Goal: Transaction & Acquisition: Purchase product/service

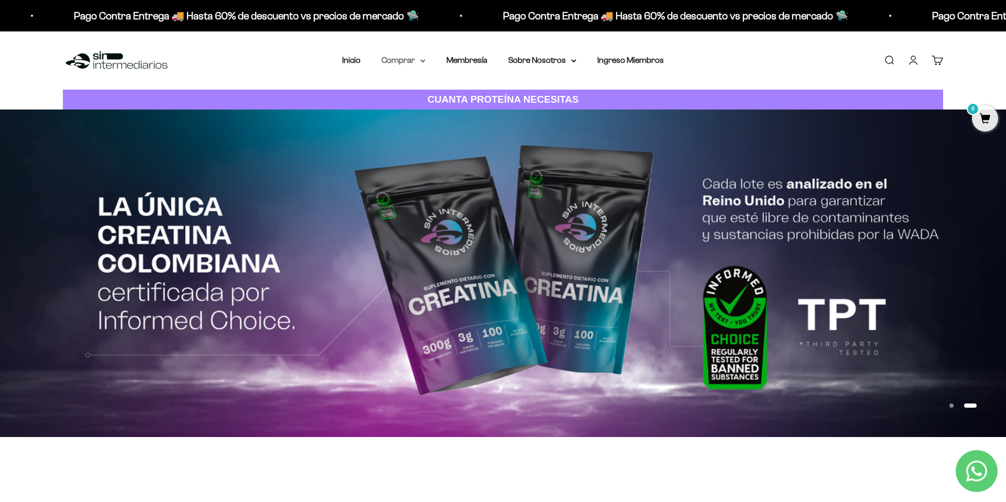
click at [402, 63] on summary "Comprar" at bounding box center [403, 60] width 44 height 14
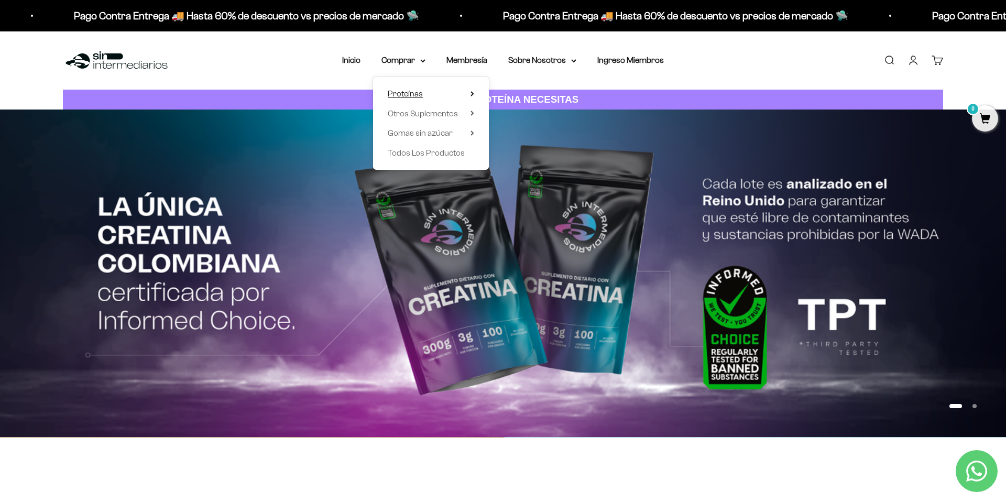
click at [470, 91] on icon at bounding box center [472, 93] width 4 height 5
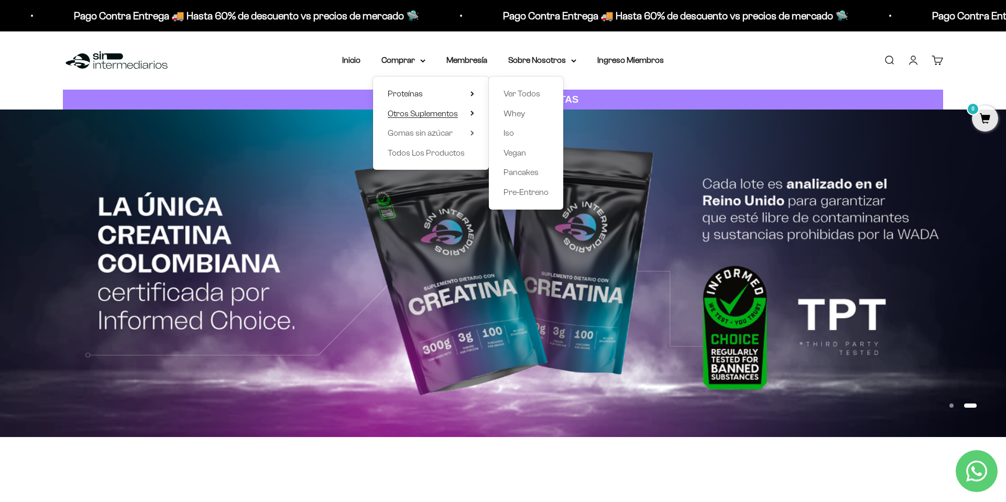
click at [461, 115] on summary "Otros Suplementos" at bounding box center [431, 114] width 86 height 14
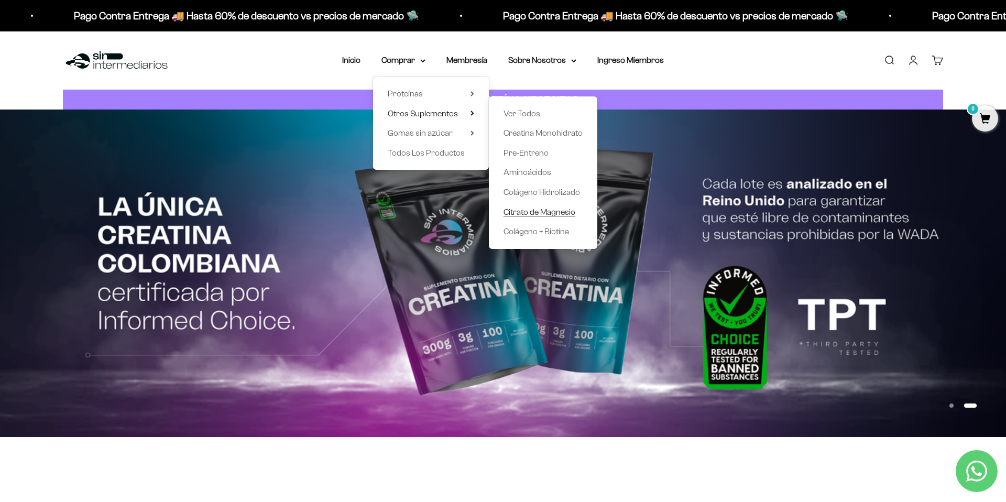
click at [542, 211] on span "Citrato de Magnesio" at bounding box center [539, 211] width 72 height 9
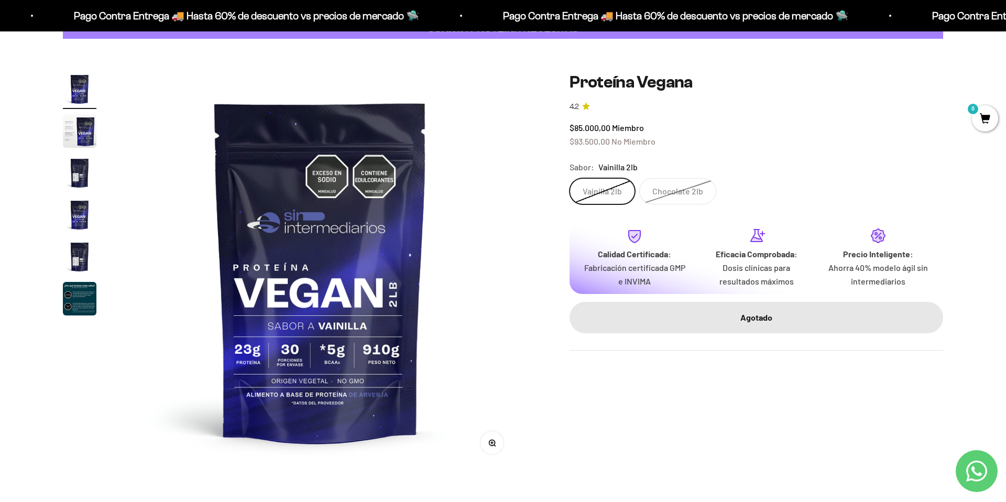
scroll to position [72, 0]
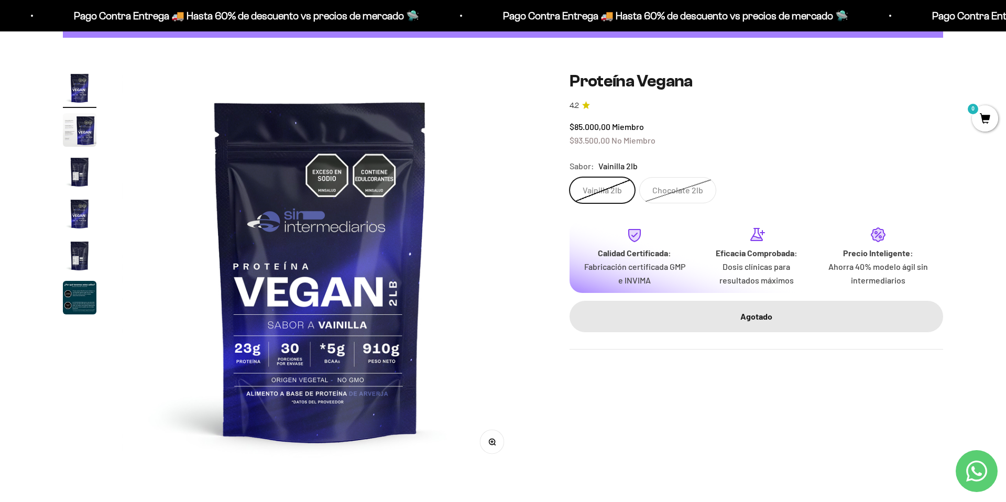
click at [600, 189] on label "Vainilla 2lb" at bounding box center [601, 190] width 65 height 26
click at [569, 177] on input "Vainilla 2lb" at bounding box center [569, 177] width 1 height 1
click at [673, 184] on label "Chocolate 2lb" at bounding box center [677, 190] width 77 height 26
click at [569, 177] on input "Chocolate 2lb" at bounding box center [569, 177] width 1 height 1
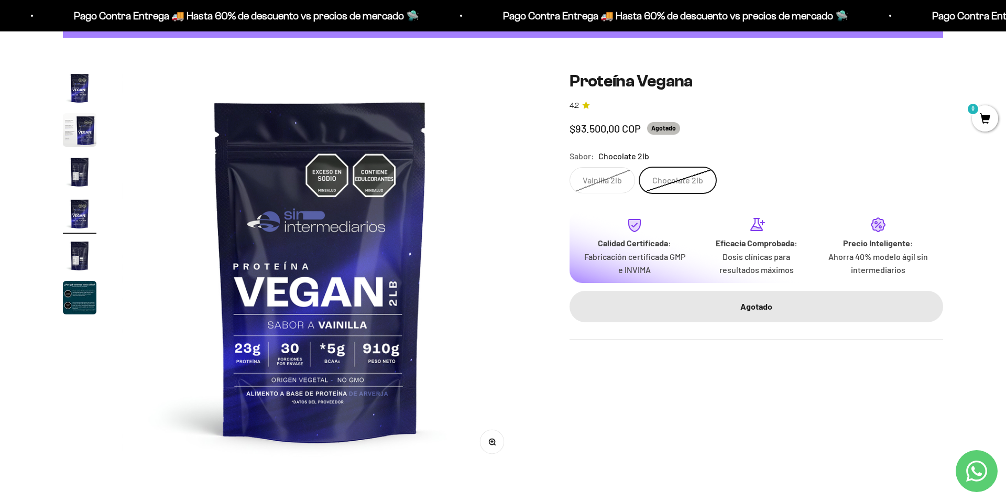
scroll to position [0, 1231]
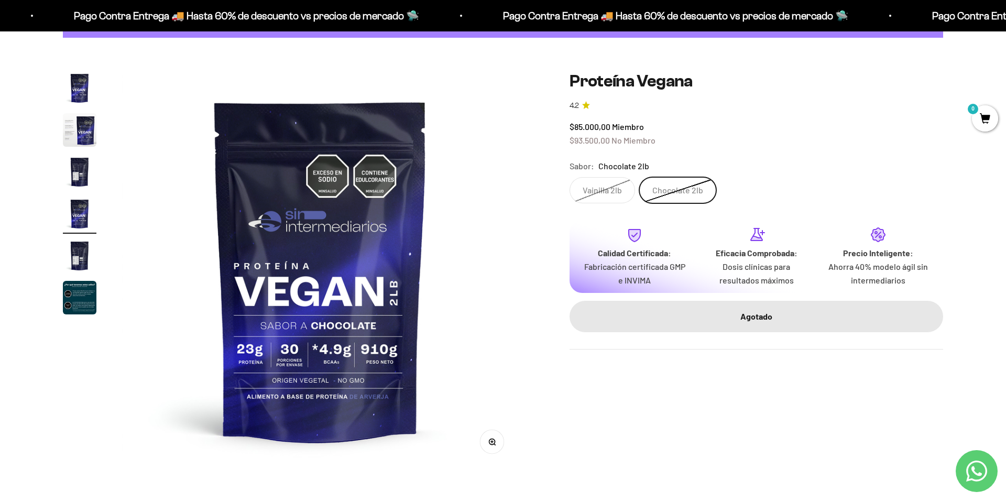
click at [611, 184] on label "Vainilla 2lb" at bounding box center [601, 190] width 65 height 26
click at [569, 177] on input "Vainilla 2lb" at bounding box center [569, 177] width 1 height 1
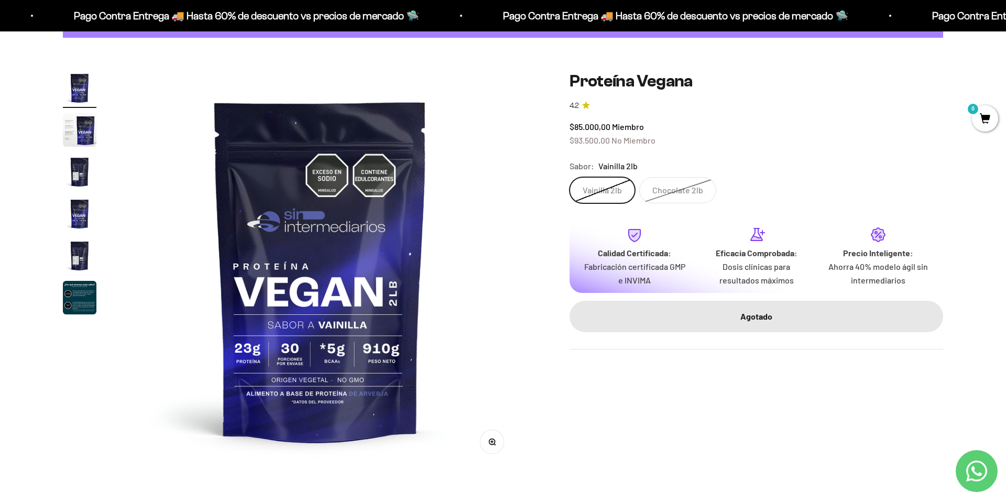
click at [79, 133] on img "Ir al artículo 2" at bounding box center [80, 130] width 34 height 34
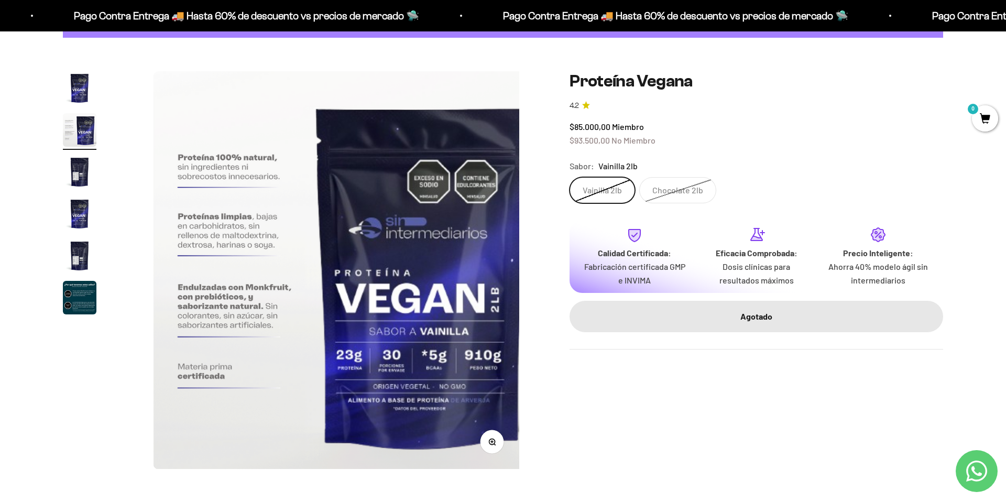
scroll to position [0, 410]
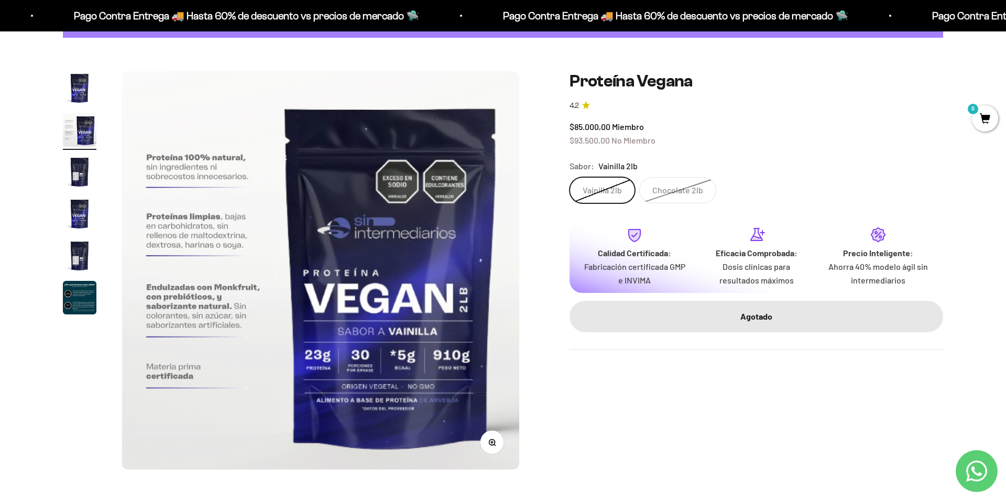
click at [80, 164] on img "Ir al artículo 3" at bounding box center [80, 172] width 34 height 34
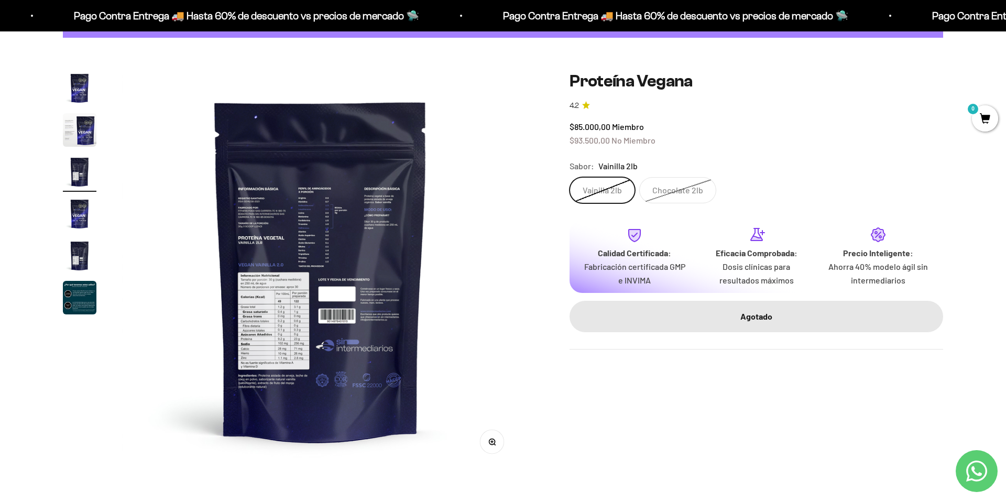
click at [81, 216] on img "Ir al artículo 4" at bounding box center [80, 214] width 34 height 34
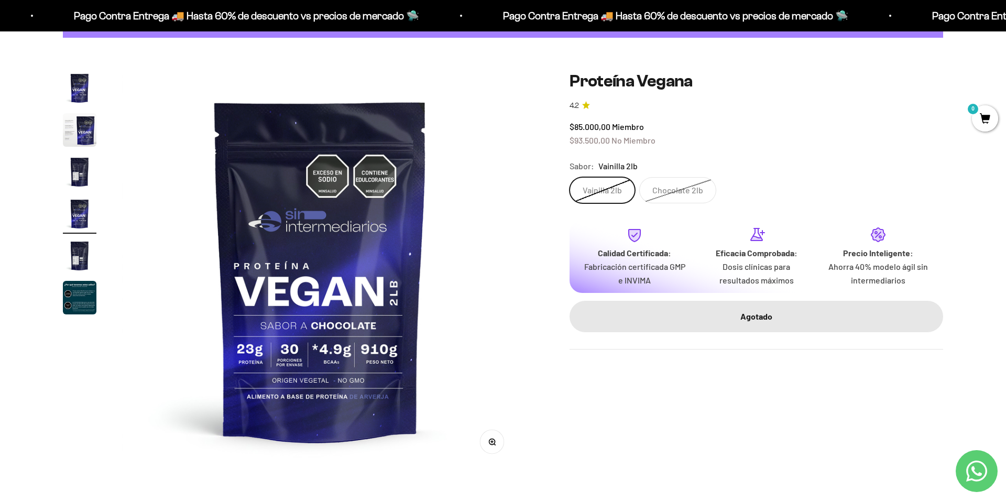
click at [79, 250] on img "Ir al artículo 5" at bounding box center [80, 256] width 34 height 34
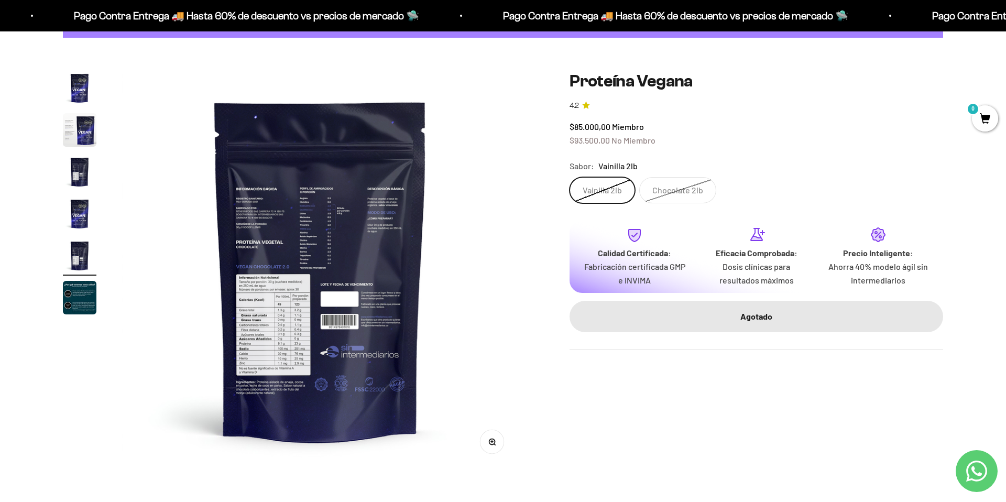
click at [81, 93] on img "Ir al artículo 1" at bounding box center [80, 88] width 34 height 34
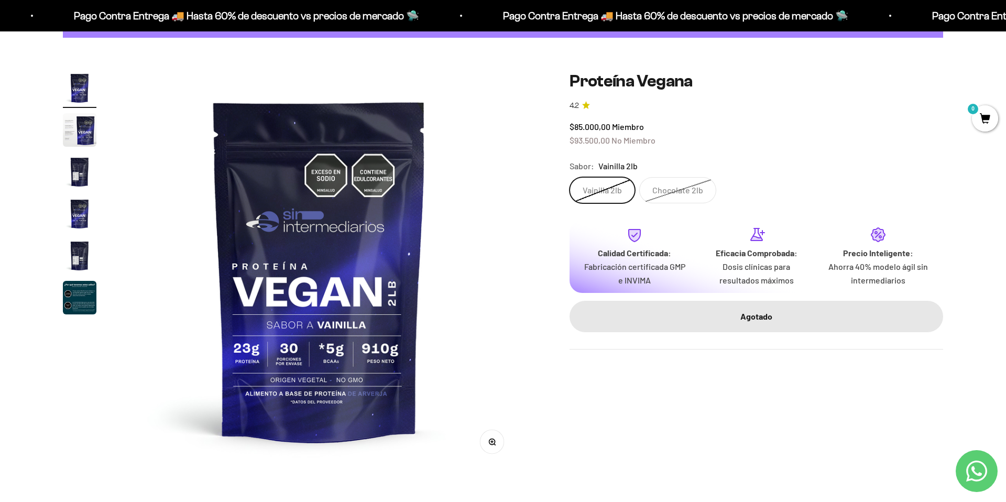
scroll to position [0, 0]
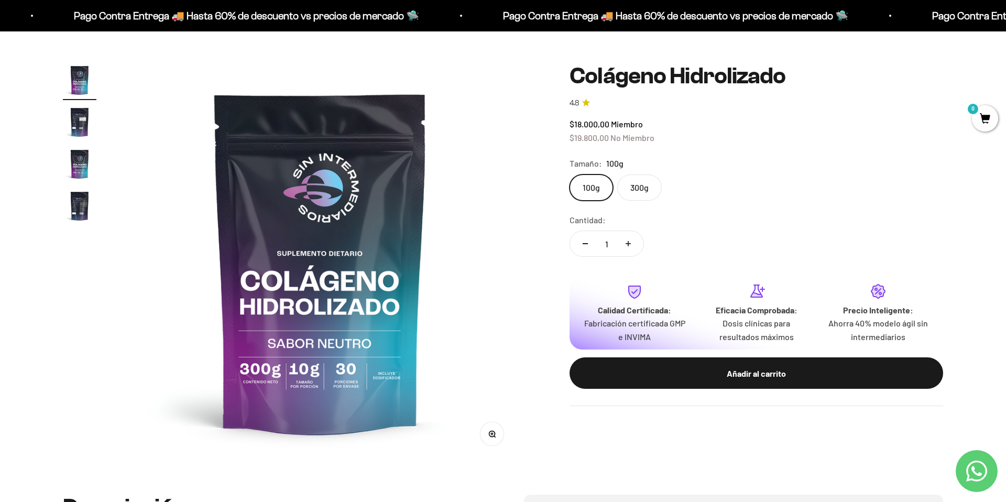
scroll to position [83, 0]
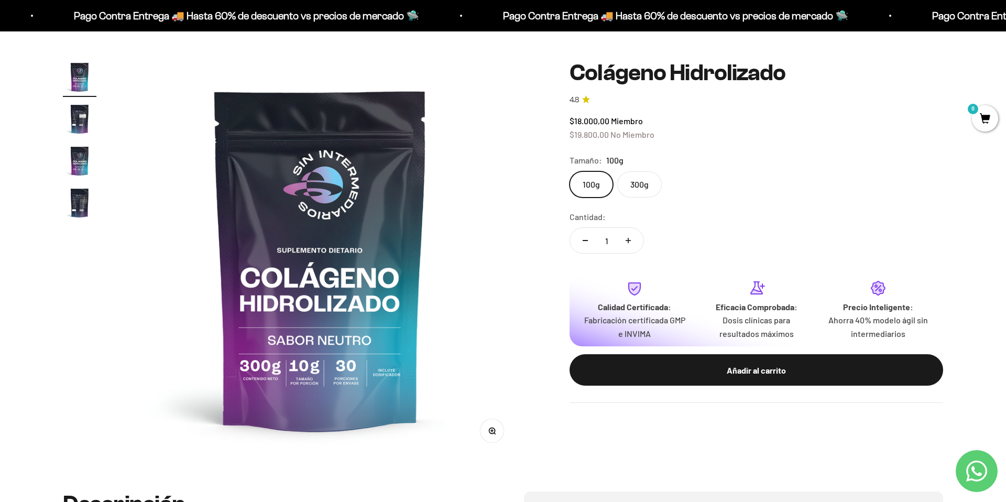
click at [638, 174] on label "300g" at bounding box center [639, 184] width 45 height 26
click at [569, 171] on input "300g" at bounding box center [569, 171] width 1 height 1
click at [599, 195] on label "100g" at bounding box center [590, 184] width 43 height 26
click at [569, 171] on input "100g" at bounding box center [569, 171] width 1 height 1
click at [626, 192] on label "300g" at bounding box center [639, 184] width 45 height 26
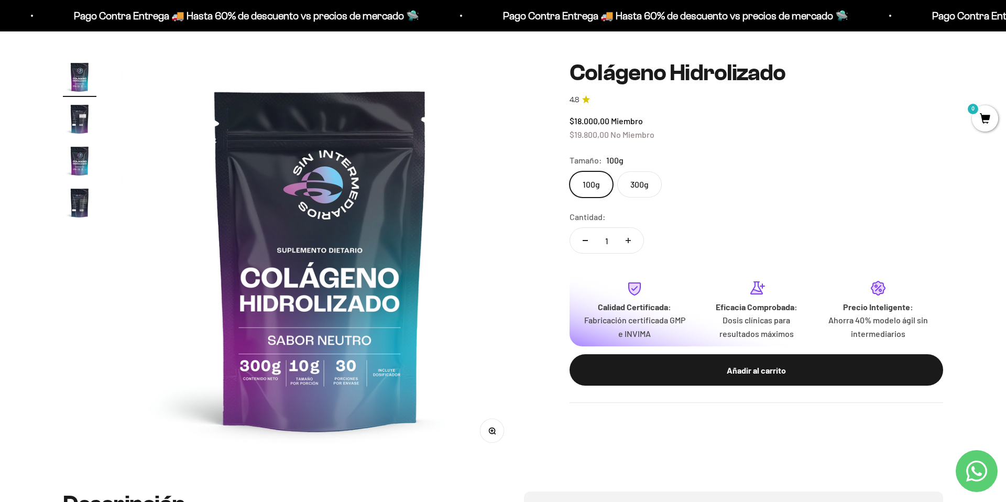
click at [569, 171] on input "300g" at bounding box center [569, 171] width 1 height 1
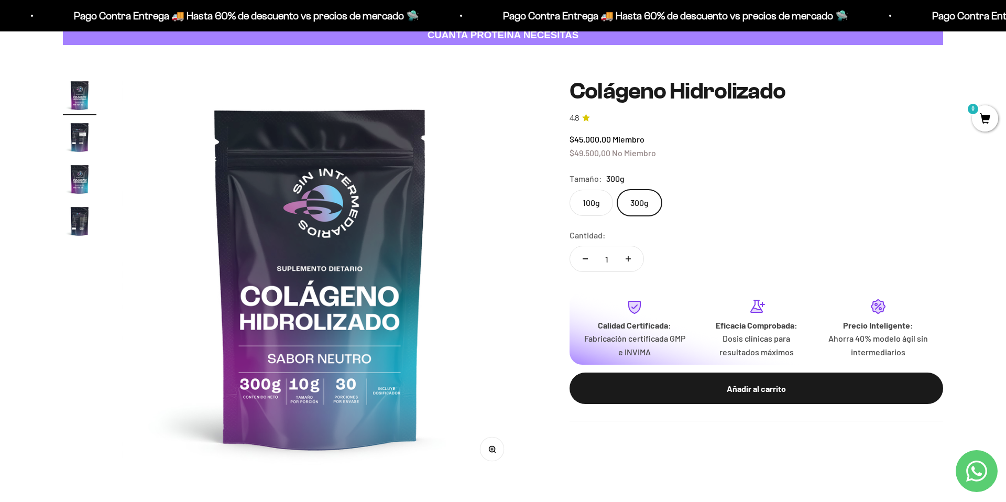
scroll to position [60, 0]
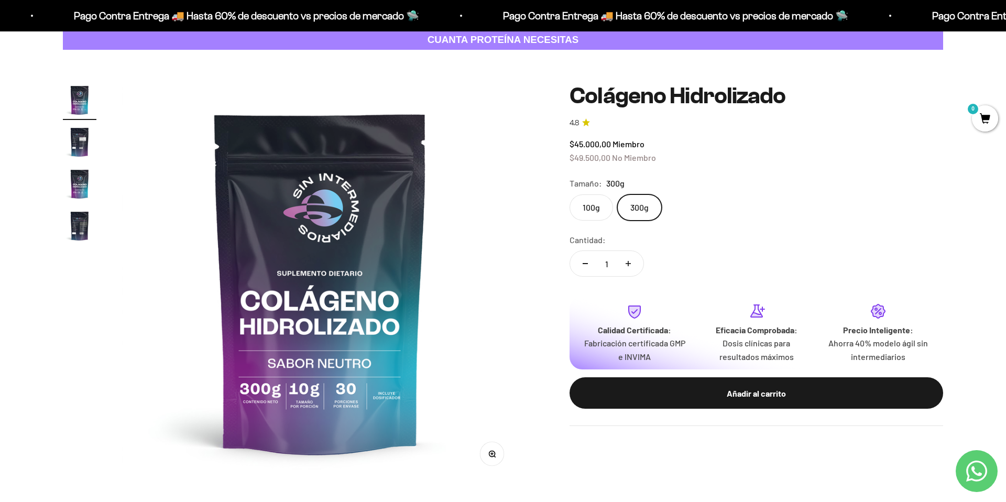
click at [751, 399] on div "Añadir al carrito" at bounding box center [756, 394] width 332 height 14
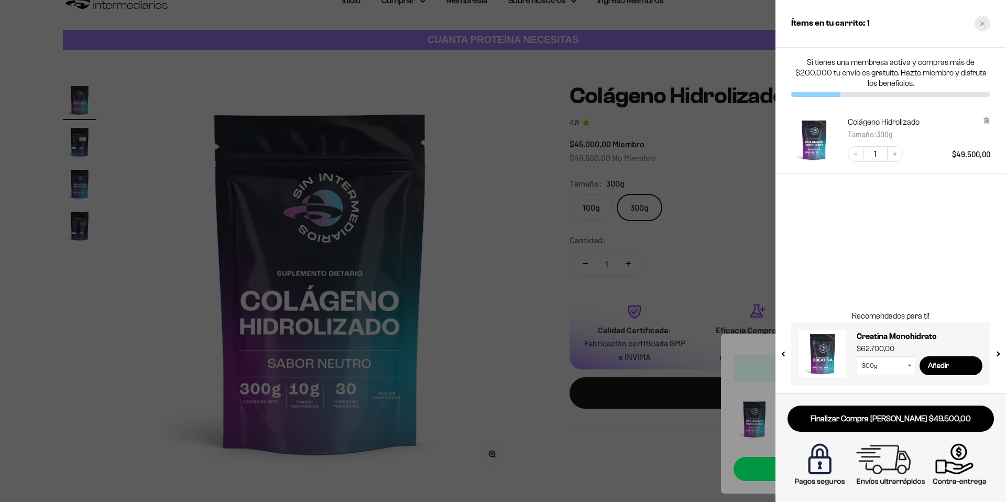
click at [988, 21] on div "Close cart" at bounding box center [982, 24] width 16 height 16
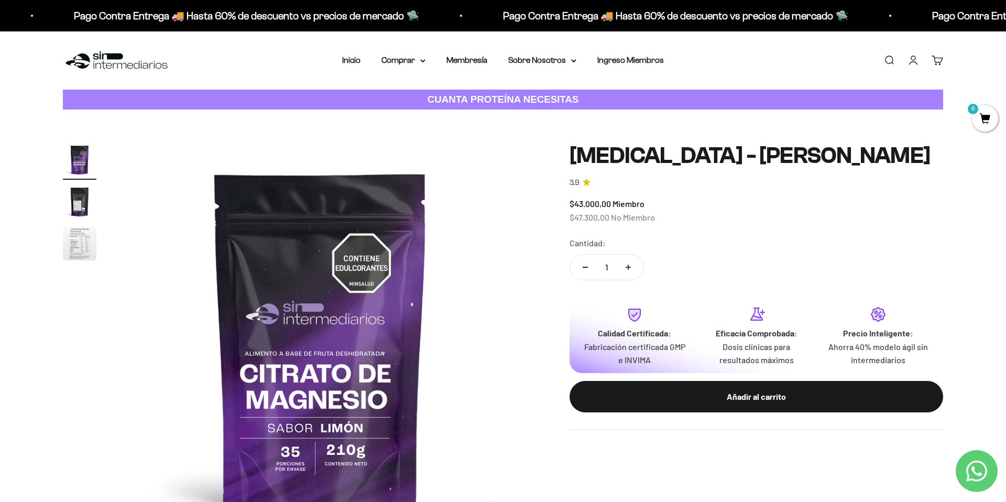
scroll to position [1, 0]
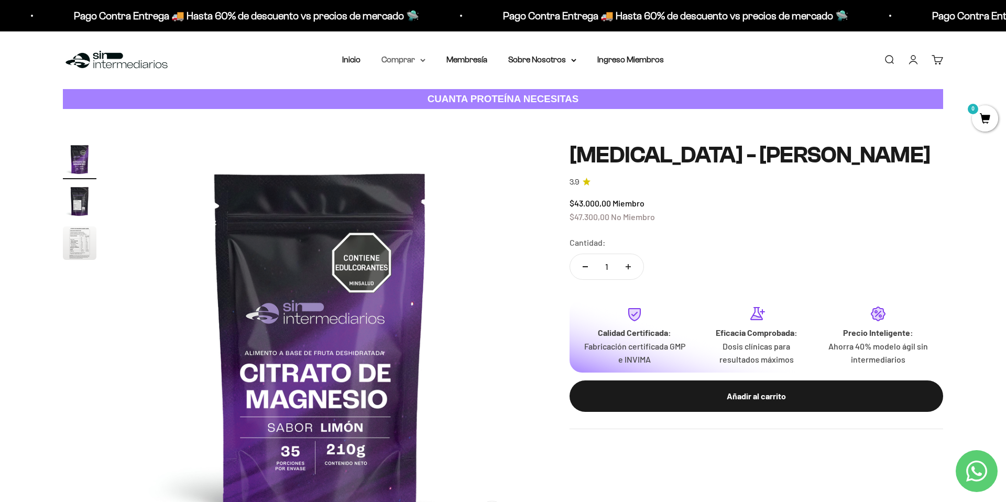
click at [423, 61] on icon at bounding box center [423, 60] width 4 height 2
click at [470, 91] on icon at bounding box center [472, 93] width 4 height 5
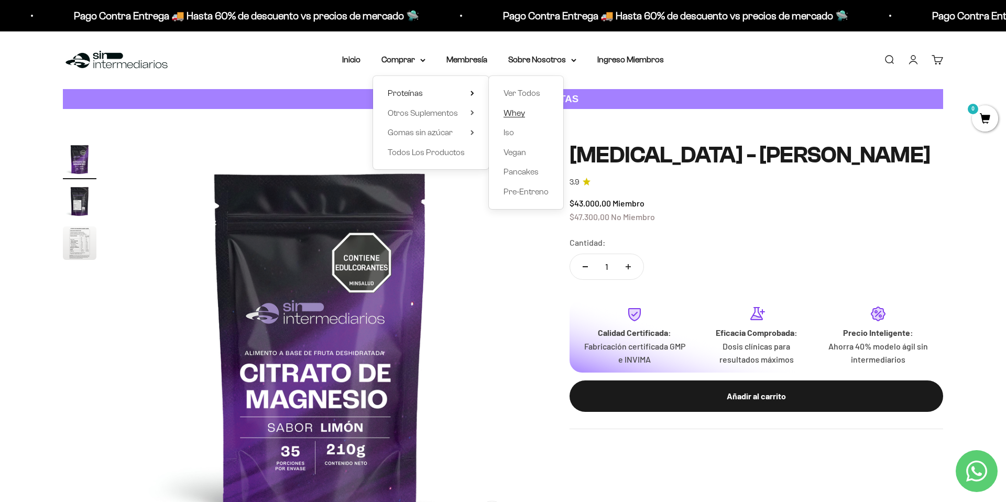
click at [513, 112] on span "Whey" at bounding box center [513, 112] width 21 height 9
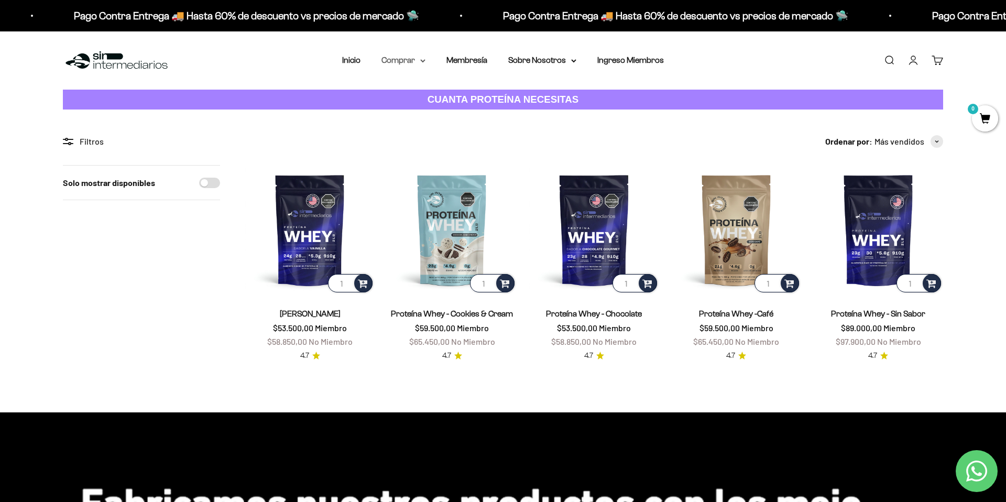
click at [419, 60] on summary "Comprar" at bounding box center [403, 60] width 44 height 14
click at [436, 92] on summary "Proteínas" at bounding box center [431, 94] width 86 height 14
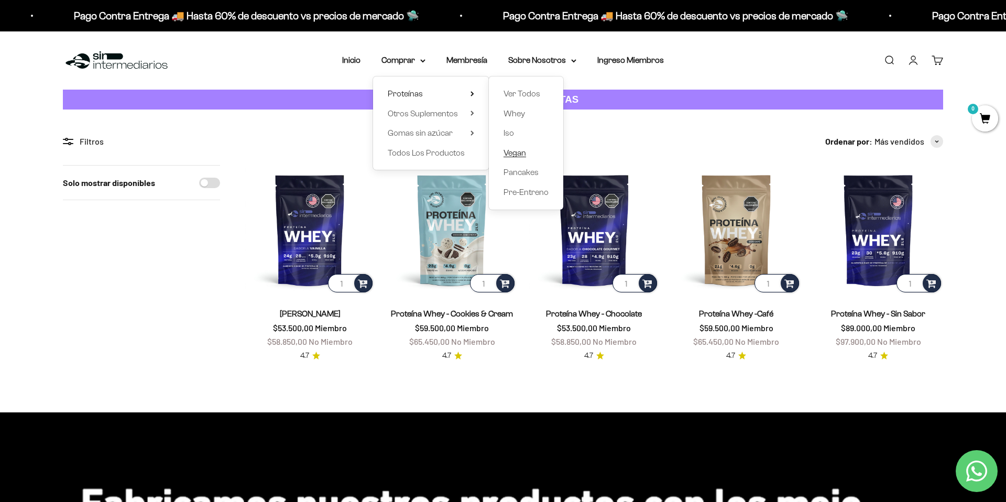
click at [510, 155] on span "Vegan" at bounding box center [514, 152] width 23 height 9
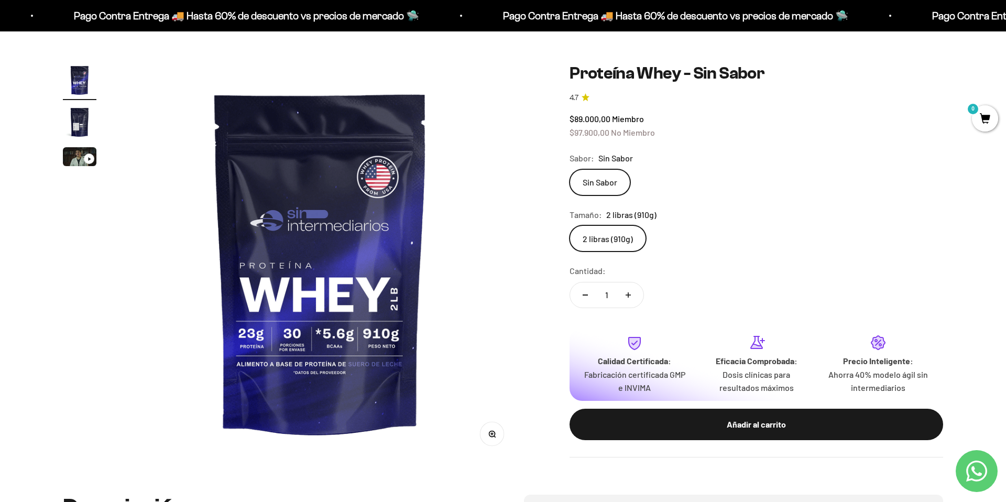
scroll to position [80, 0]
click at [83, 124] on img "Ir al artículo 2" at bounding box center [80, 122] width 34 height 34
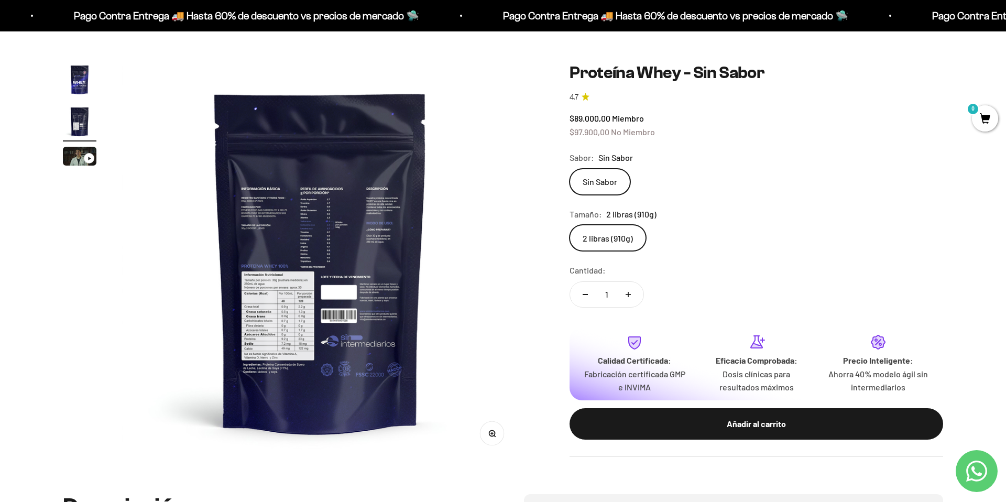
click at [335, 239] on img at bounding box center [321, 262] width 398 height 398
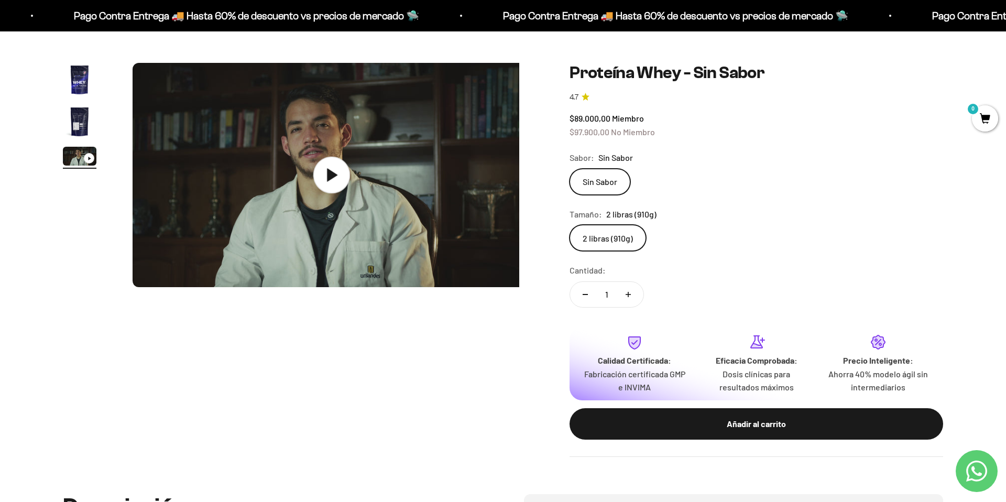
scroll to position [0, 820]
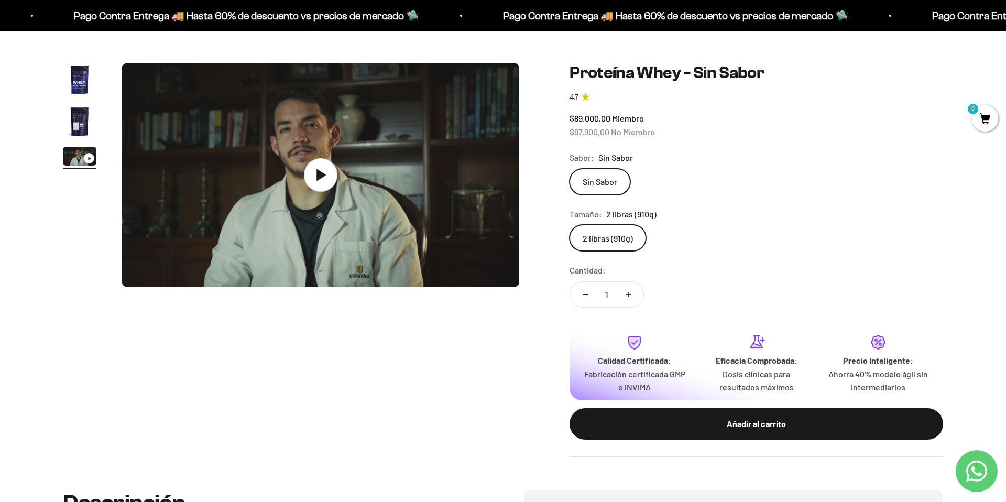
click at [85, 122] on img "Ir al artículo 2" at bounding box center [80, 122] width 34 height 34
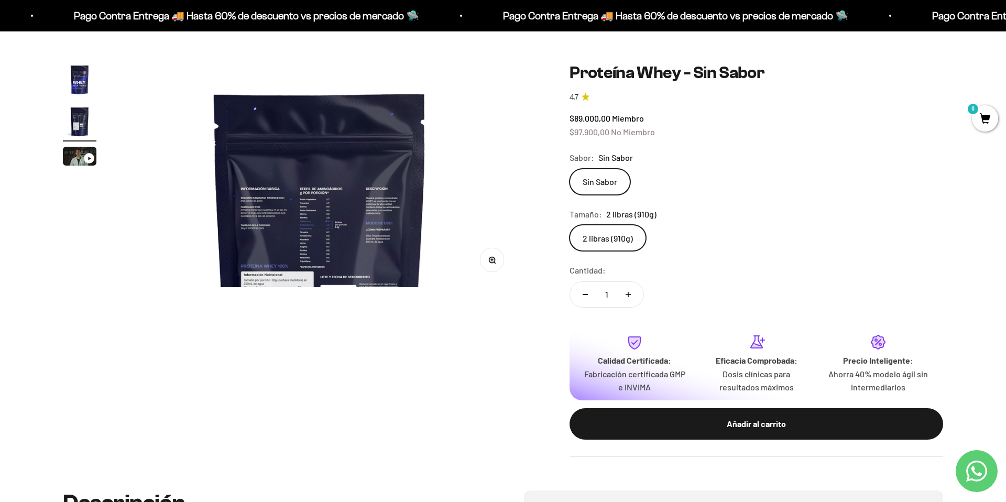
scroll to position [0, 410]
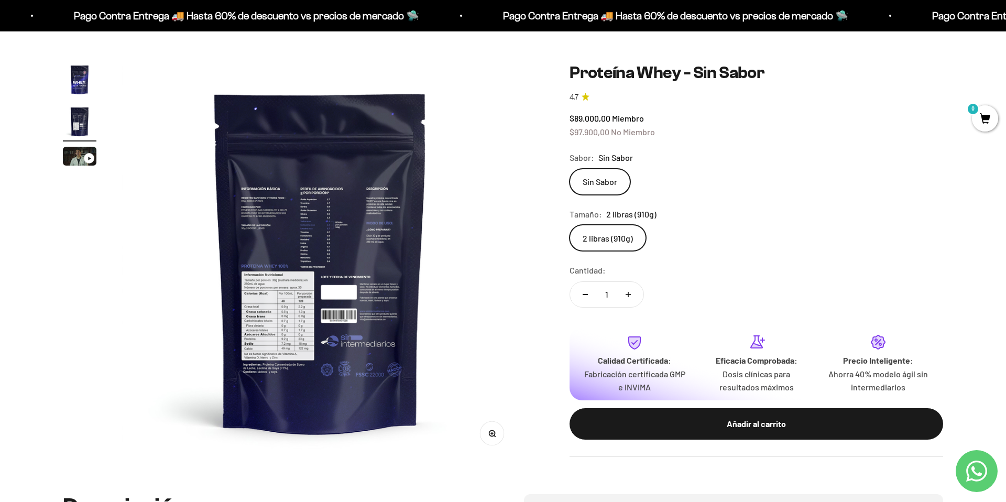
click at [489, 442] on button "Zoom" at bounding box center [492, 434] width 24 height 24
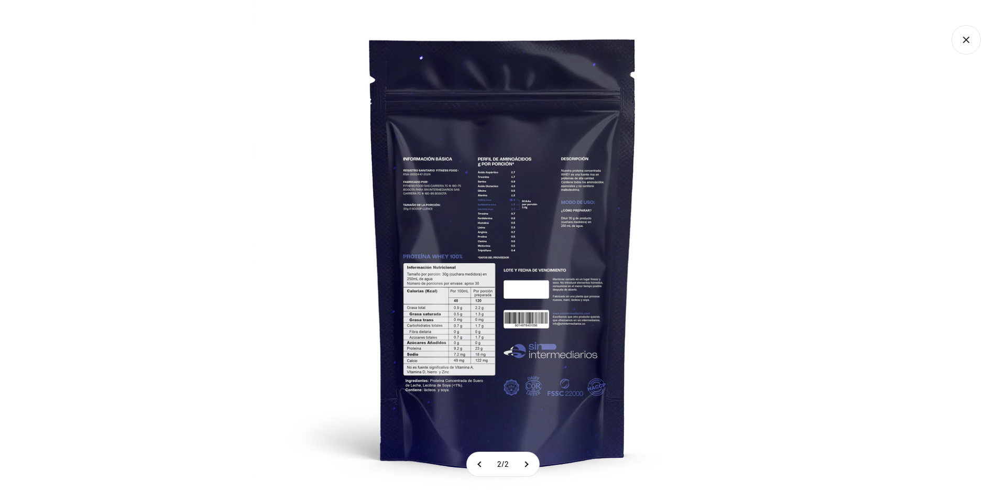
click at [460, 234] on img at bounding box center [503, 251] width 502 height 502
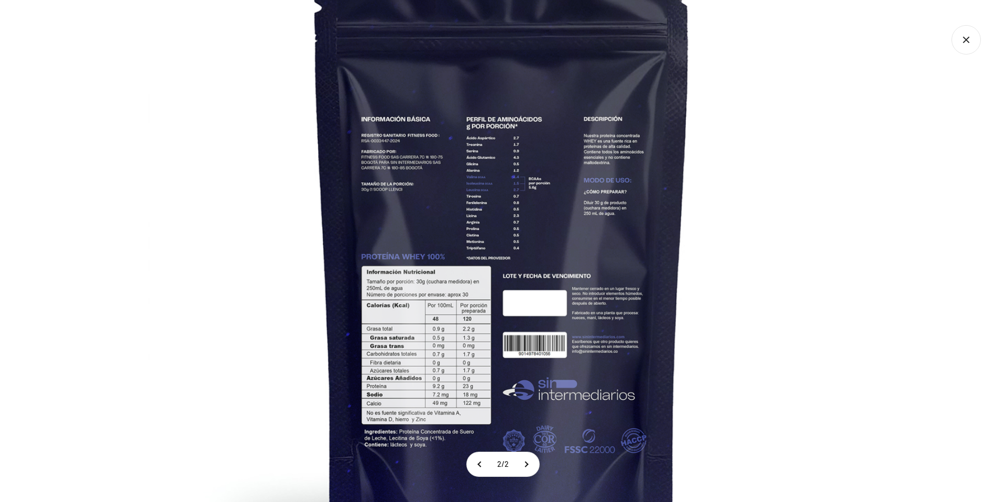
click at [529, 186] on img at bounding box center [501, 248] width 707 height 707
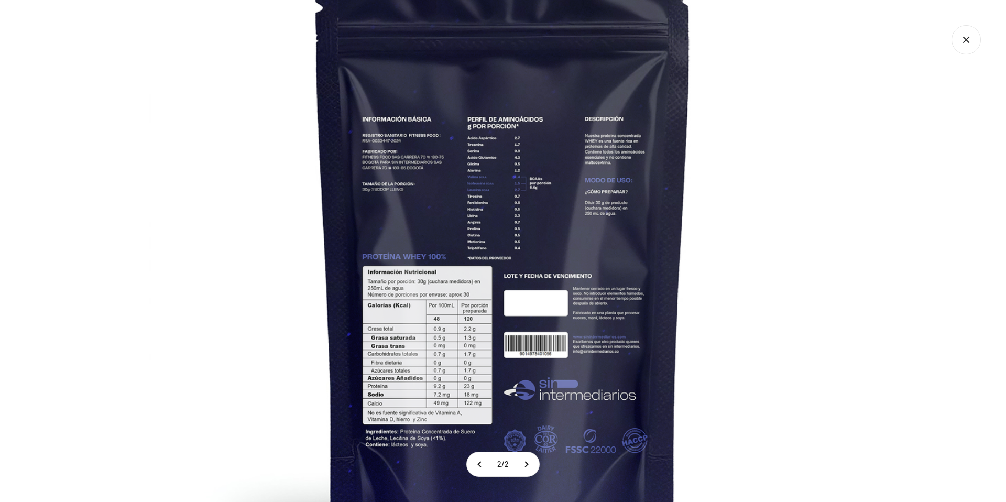
click at [753, 259] on img at bounding box center [502, 248] width 707 height 707
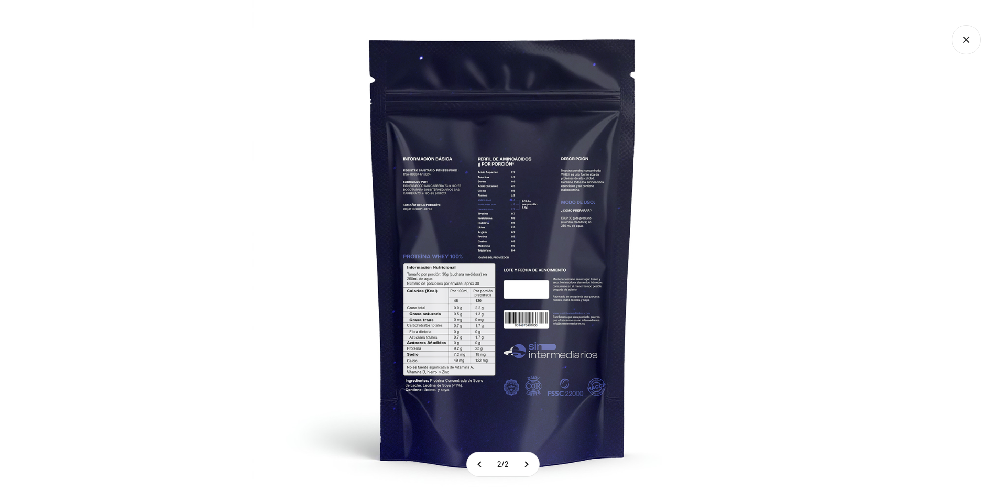
click at [972, 50] on icon "Cerrar galería" at bounding box center [965, 39] width 29 height 29
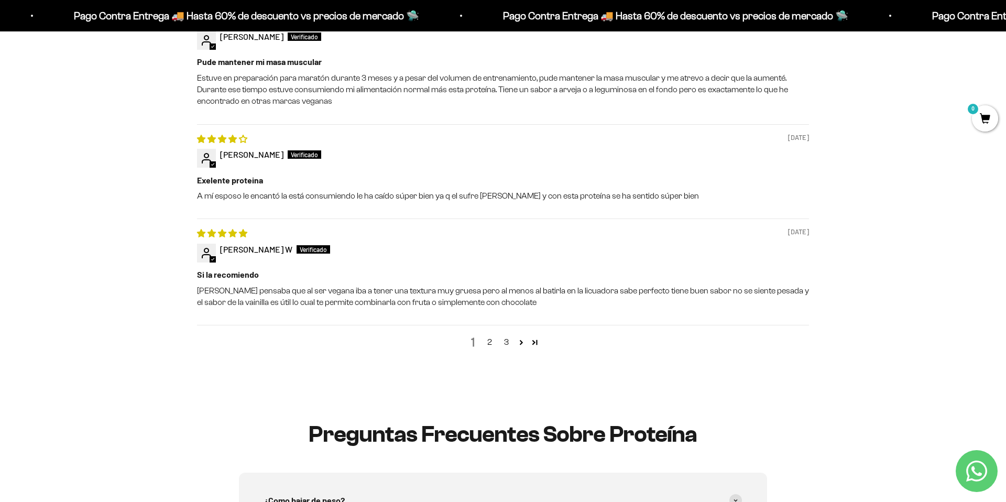
scroll to position [1250, 0]
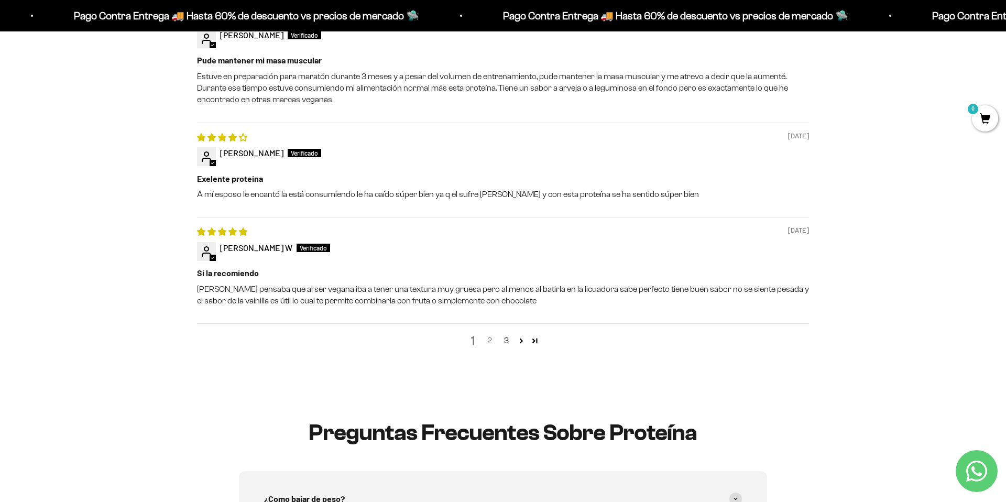
click at [489, 340] on link "2" at bounding box center [489, 340] width 17 height 13
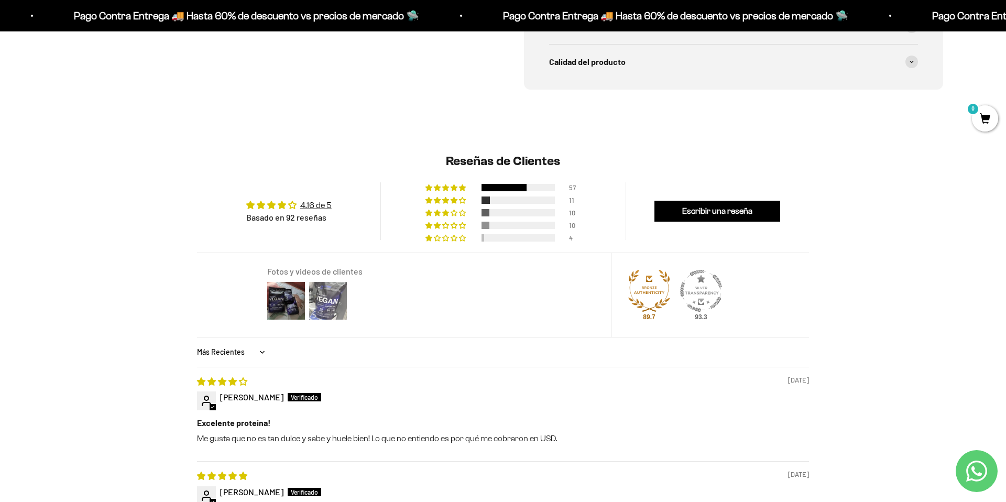
scroll to position [714, 0]
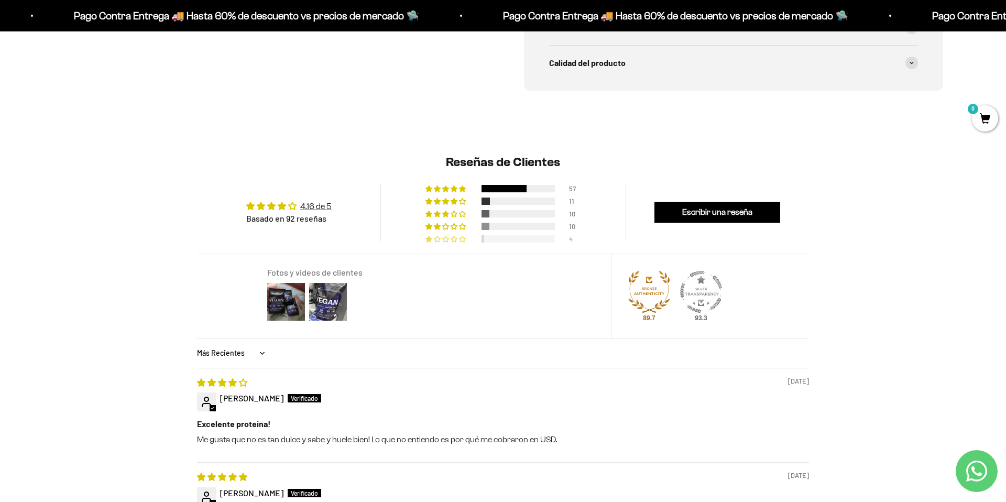
click at [515, 235] on div at bounding box center [517, 238] width 73 height 7
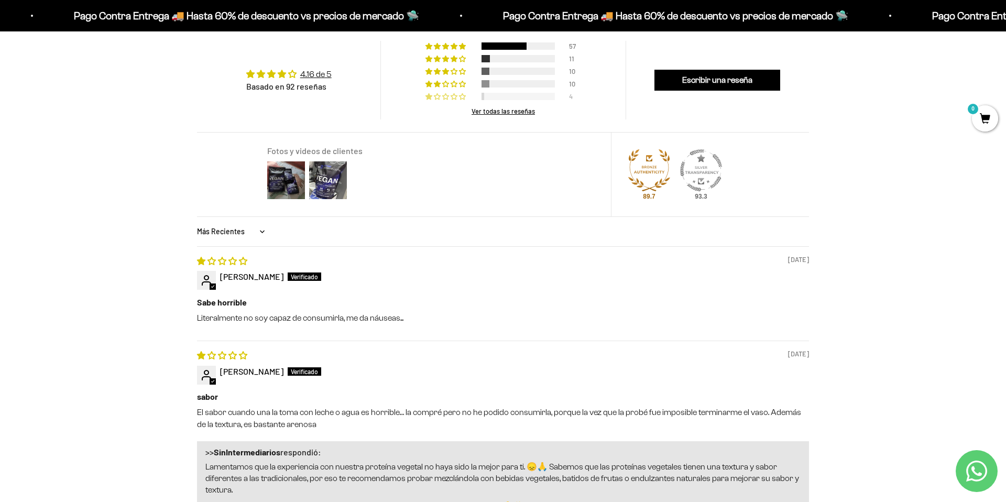
scroll to position [796, 0]
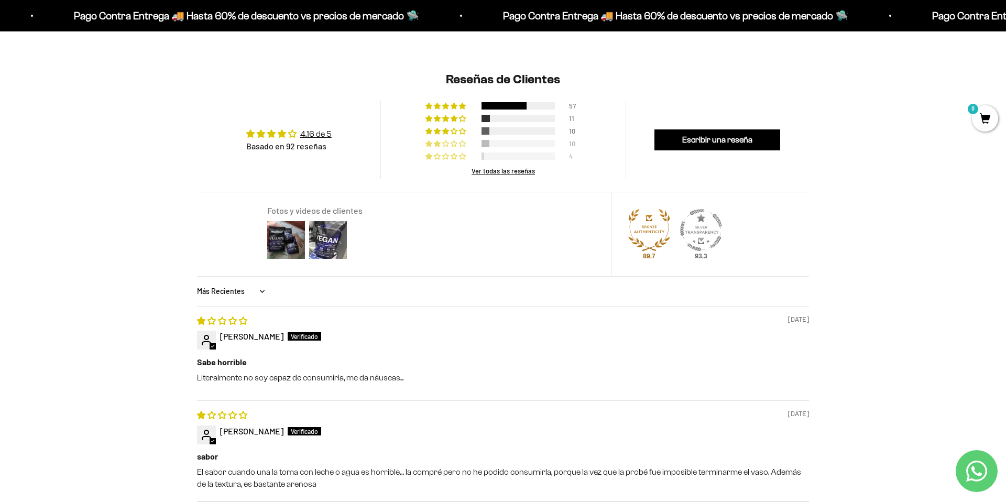
click at [503, 142] on div at bounding box center [517, 143] width 73 height 7
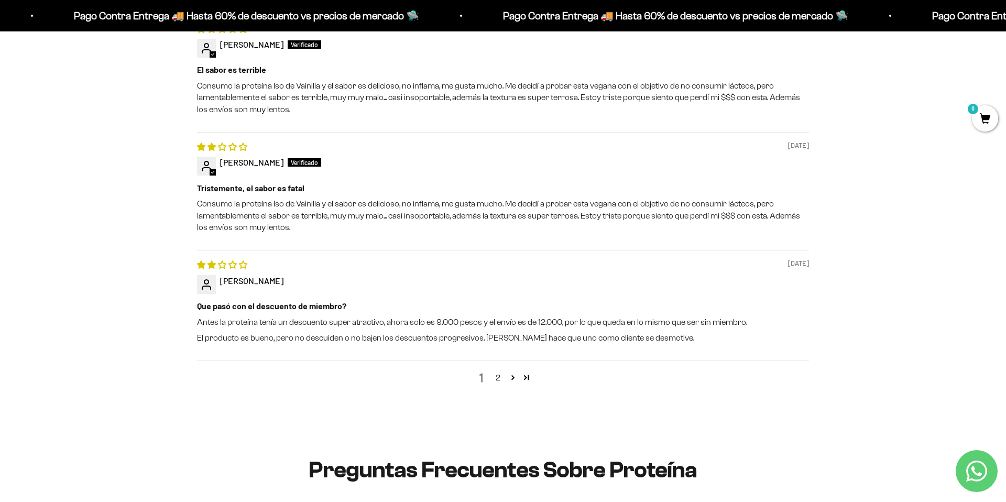
scroll to position [1303, 0]
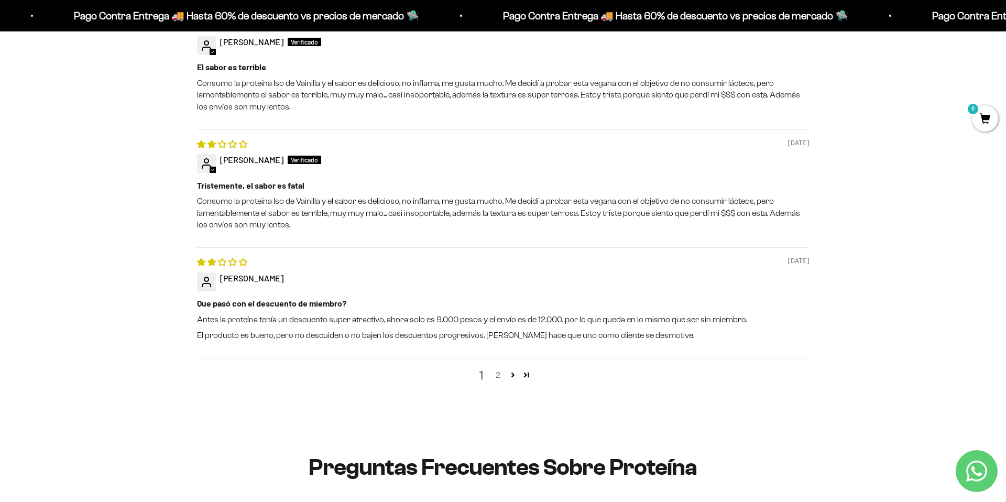
click at [496, 376] on link "2" at bounding box center [497, 375] width 17 height 13
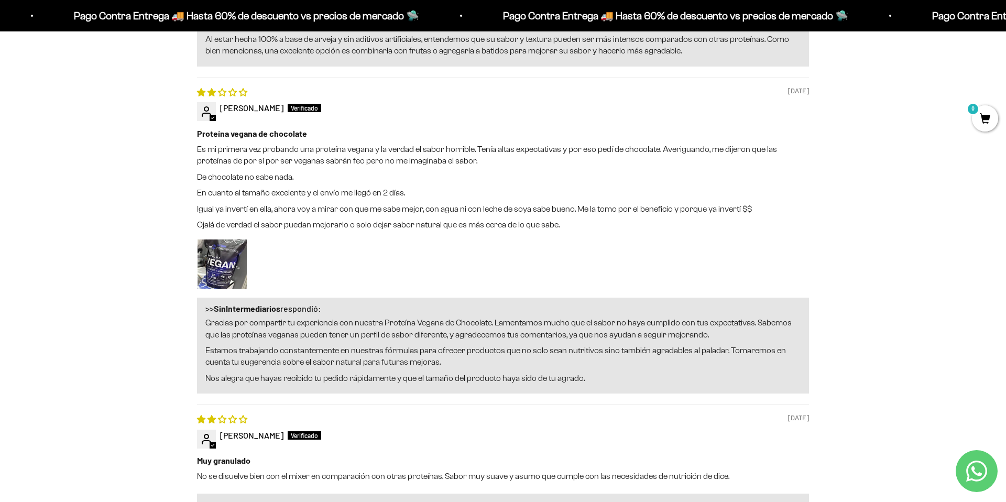
scroll to position [1241, 0]
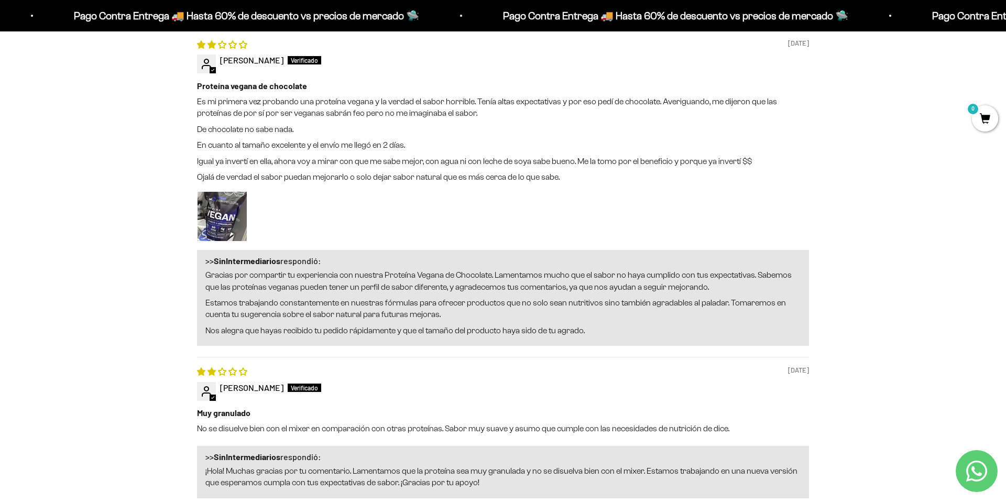
click at [118, 288] on div "Reseñas de Clientes 4.16 de 5 Basado en 92 reseñas 57 11 10 10 4 Ver todas las …" at bounding box center [503, 171] width 880 height 1115
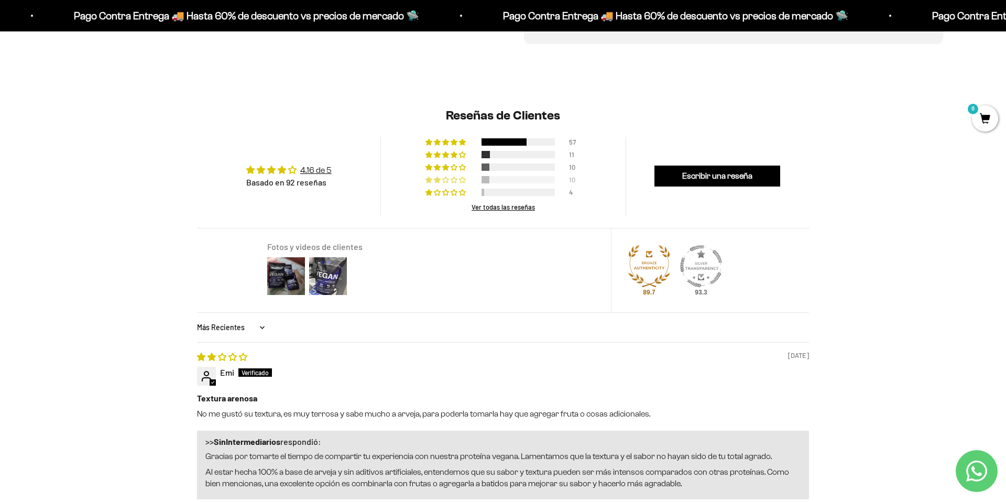
scroll to position [782, 0]
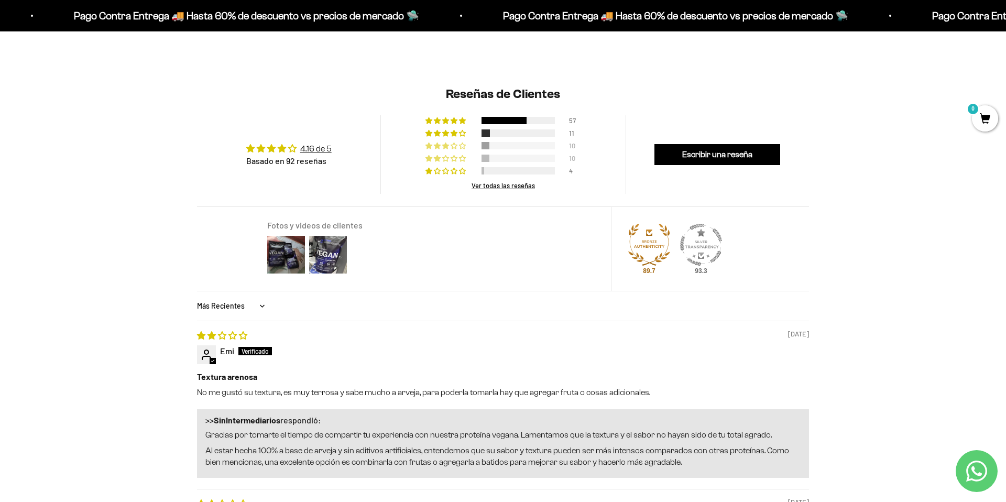
click at [544, 146] on div at bounding box center [517, 145] width 73 height 7
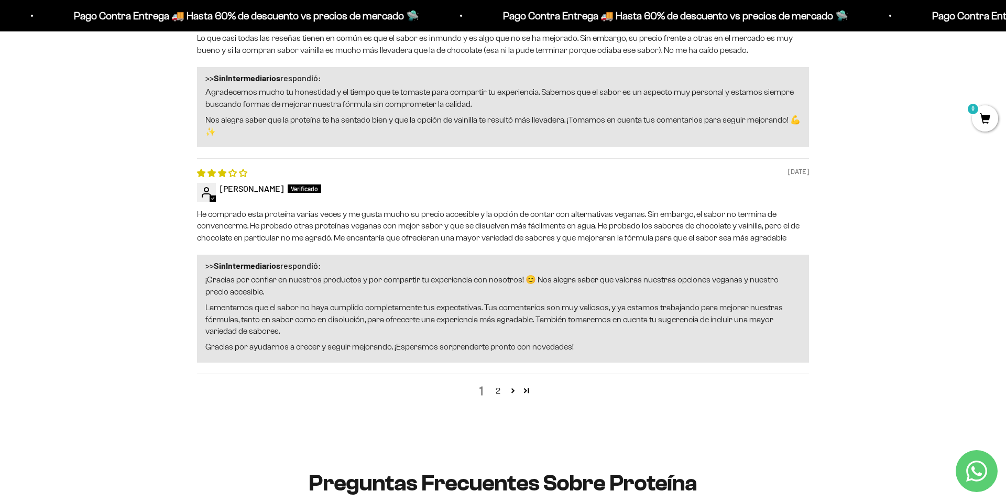
scroll to position [1610, 0]
click at [502, 389] on link "2" at bounding box center [497, 389] width 17 height 13
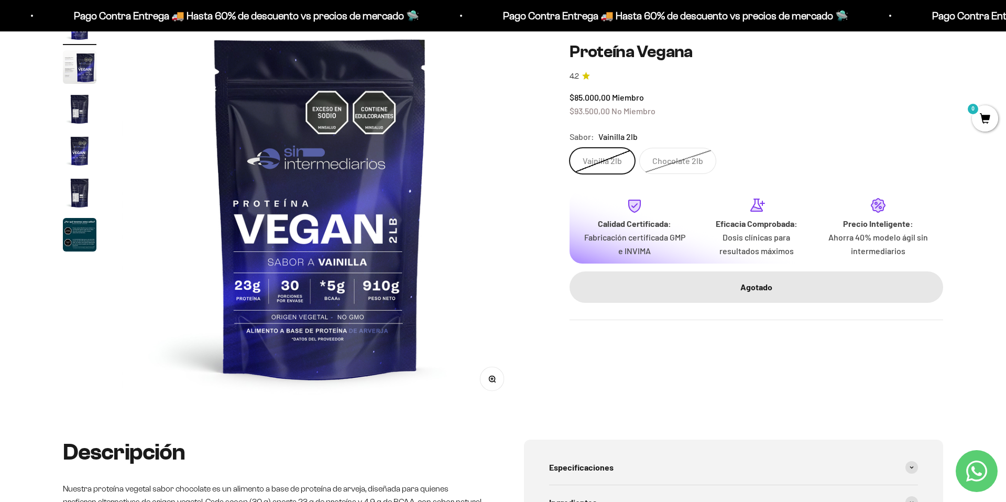
scroll to position [0, 0]
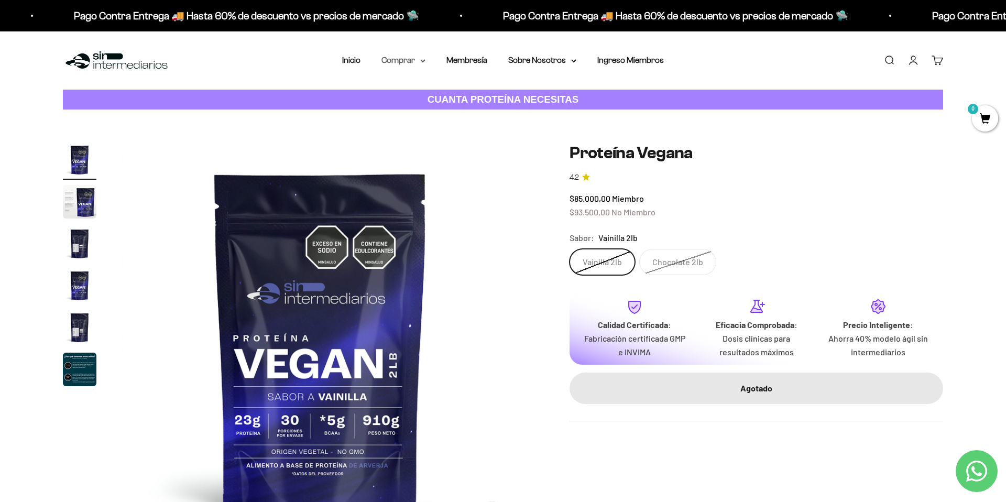
click at [419, 66] on summary "Comprar" at bounding box center [403, 60] width 44 height 14
click at [468, 110] on summary "Otros Suplementos" at bounding box center [431, 114] width 86 height 14
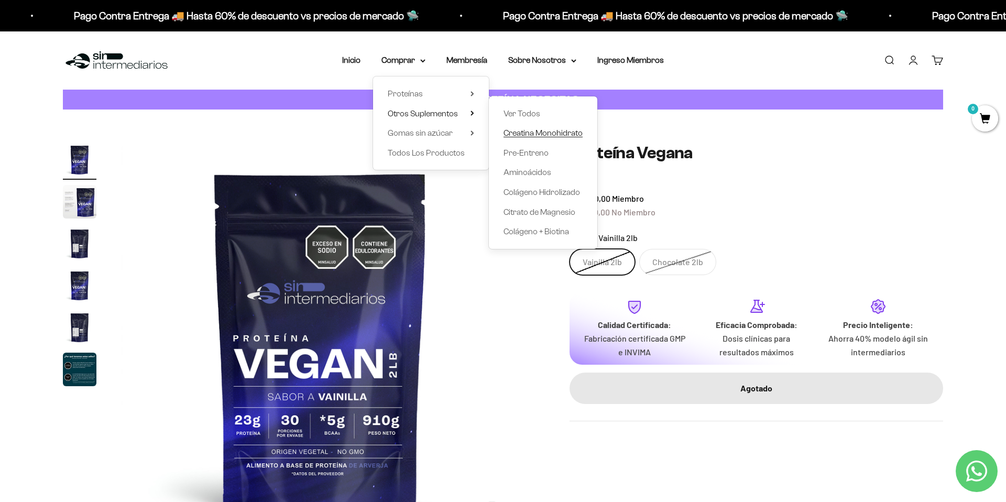
click at [525, 130] on span "Creatina Monohidrato" at bounding box center [542, 132] width 79 height 9
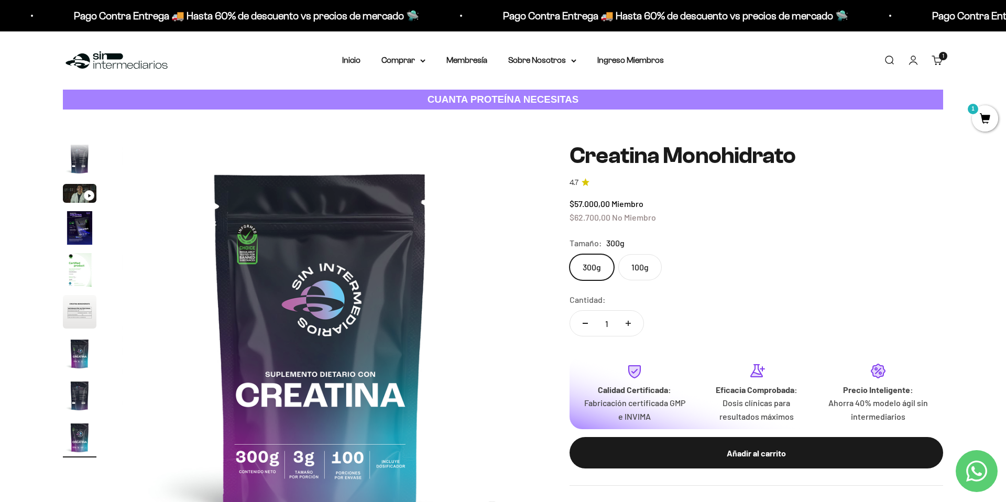
click at [941, 61] on link "Carrito 1 artículo 1" at bounding box center [937, 60] width 12 height 12
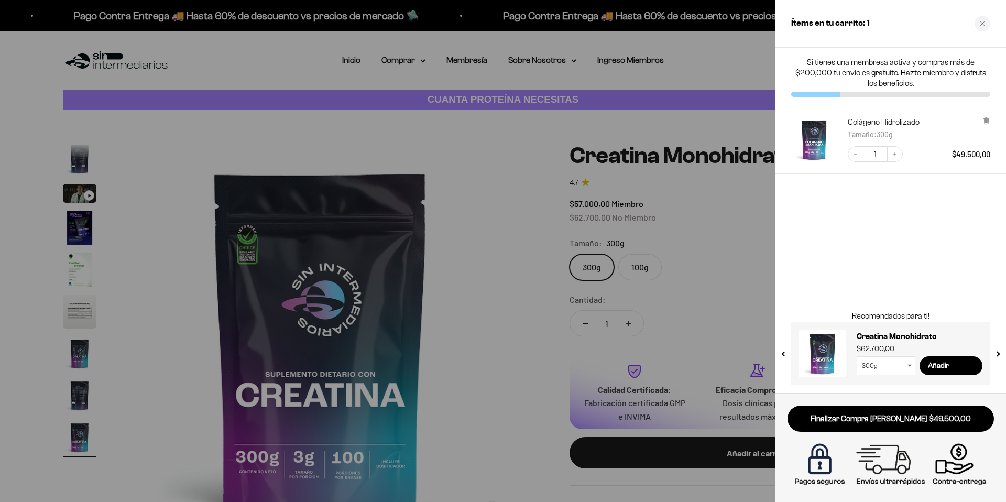
click at [675, 231] on div at bounding box center [503, 251] width 1006 height 502
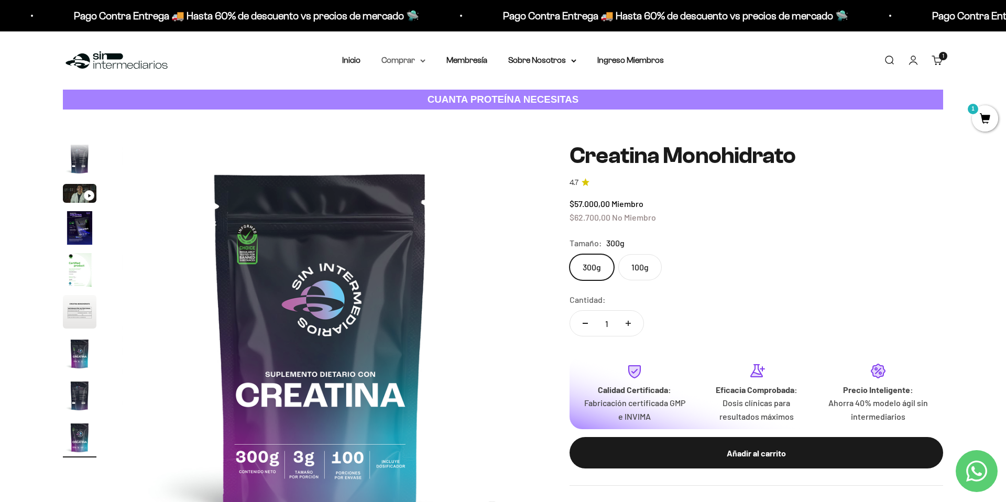
click at [407, 61] on summary "Comprar" at bounding box center [403, 60] width 44 height 14
click at [460, 111] on summary "Otros Suplementos" at bounding box center [431, 114] width 86 height 14
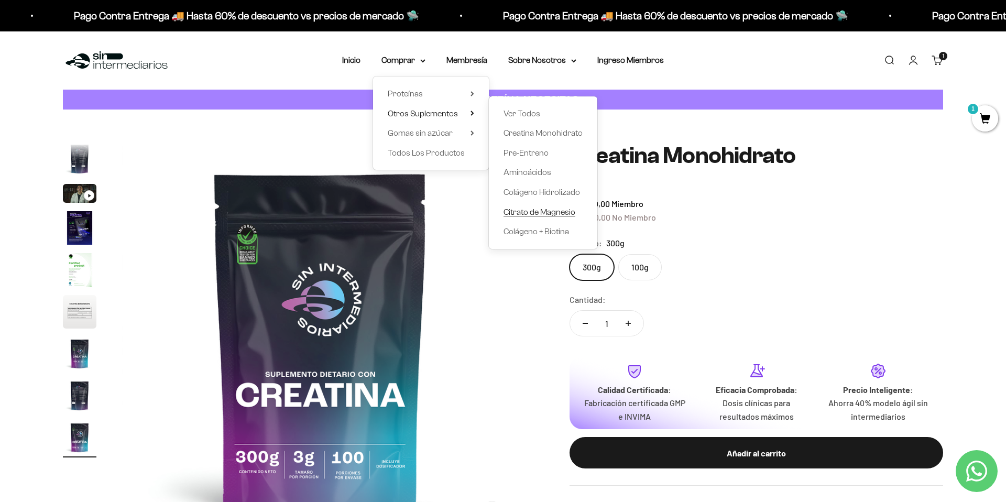
click at [546, 212] on span "Citrato de Magnesio" at bounding box center [539, 211] width 72 height 9
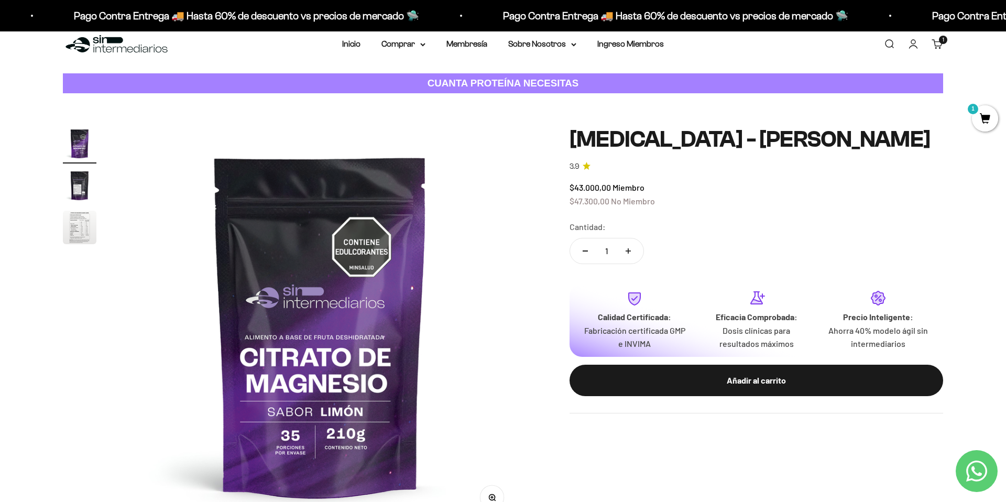
scroll to position [19, 0]
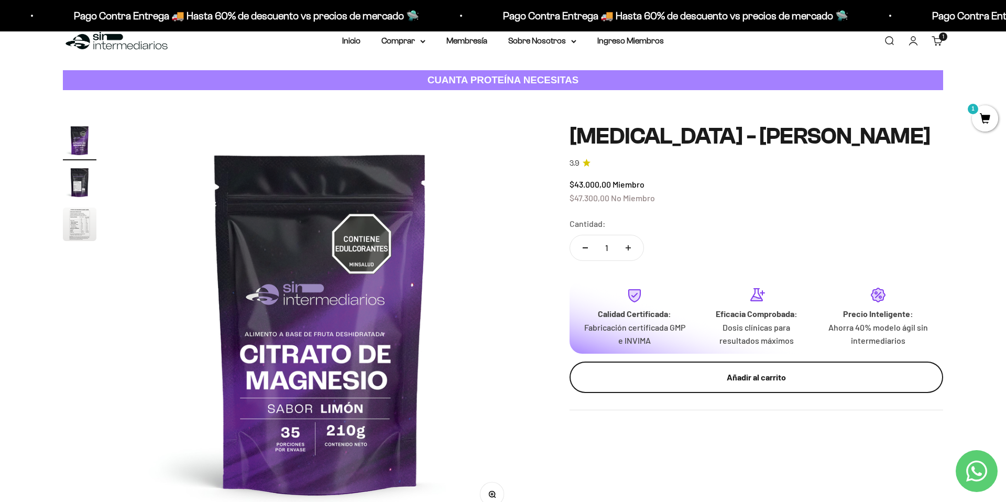
click at [754, 376] on div "Añadir al carrito" at bounding box center [756, 377] width 332 height 14
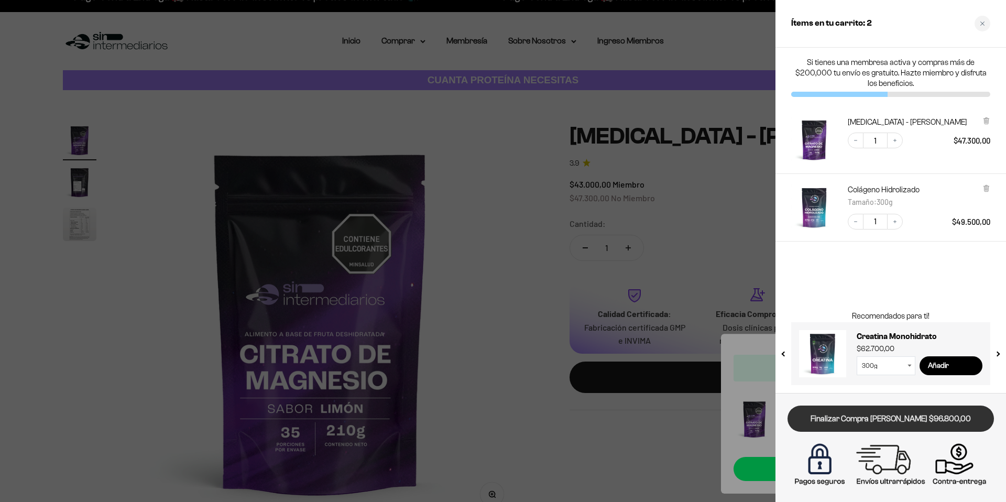
click at [891, 415] on link "Finalizar Compra [PERSON_NAME] $96.800,00" at bounding box center [890, 418] width 206 height 27
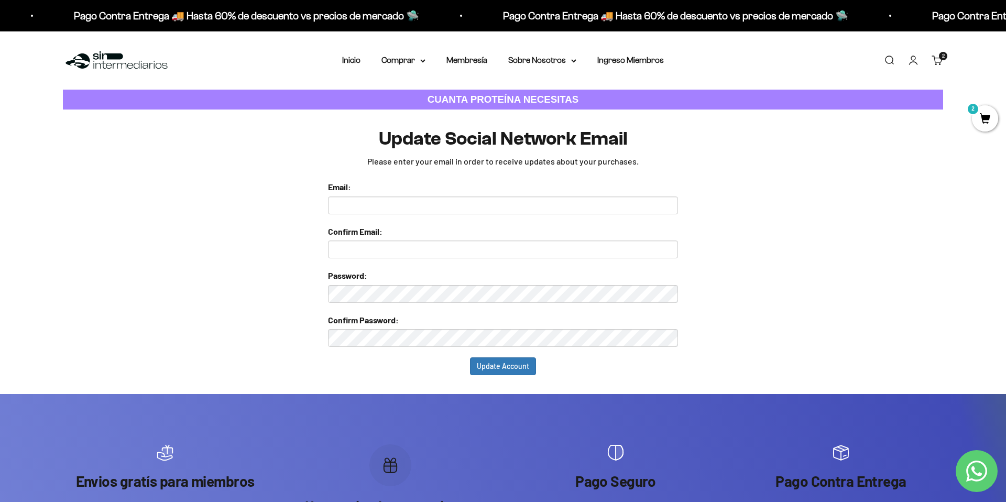
click at [408, 206] on input "text" at bounding box center [503, 205] width 350 height 18
type input "[EMAIL_ADDRESS][DOMAIN_NAME]"
click at [431, 249] on input "text" at bounding box center [503, 249] width 350 height 18
type input "[EMAIL_ADDRESS][DOMAIN_NAME]"
click at [600, 304] on form "Email: [EMAIL_ADDRESS][DOMAIN_NAME] Confirm Email: [EMAIL_ADDRESS][DOMAIN_NAME]…" at bounding box center [503, 277] width 350 height 195
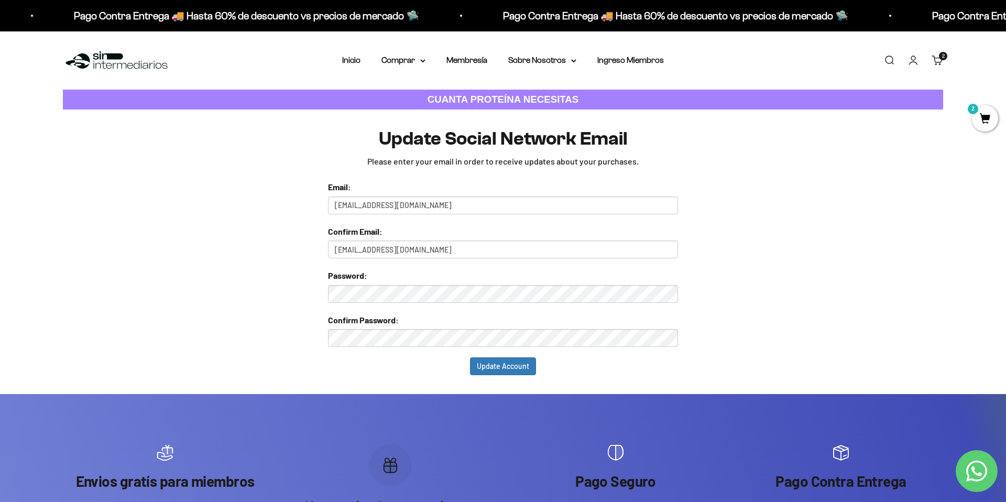
click at [443, 253] on input "[EMAIL_ADDRESS][DOMAIN_NAME]" at bounding box center [503, 249] width 350 height 18
type input "[EMAIL_ADDRESS][DOMAIN_NAME]"
click at [470, 357] on input "Update Account" at bounding box center [503, 366] width 66 height 18
click at [503, 372] on input "Update Account" at bounding box center [503, 366] width 66 height 18
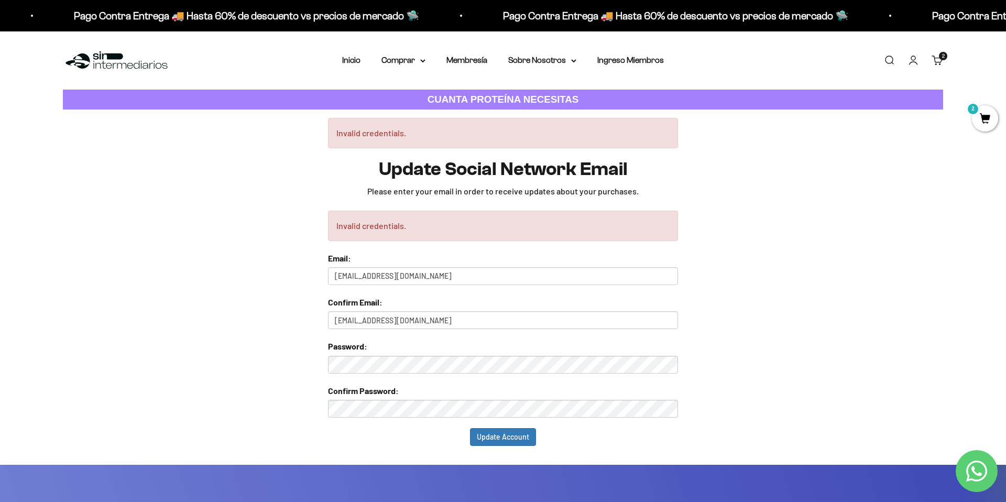
click at [935, 60] on link "Carrito 2 artículos 2" at bounding box center [937, 60] width 12 height 12
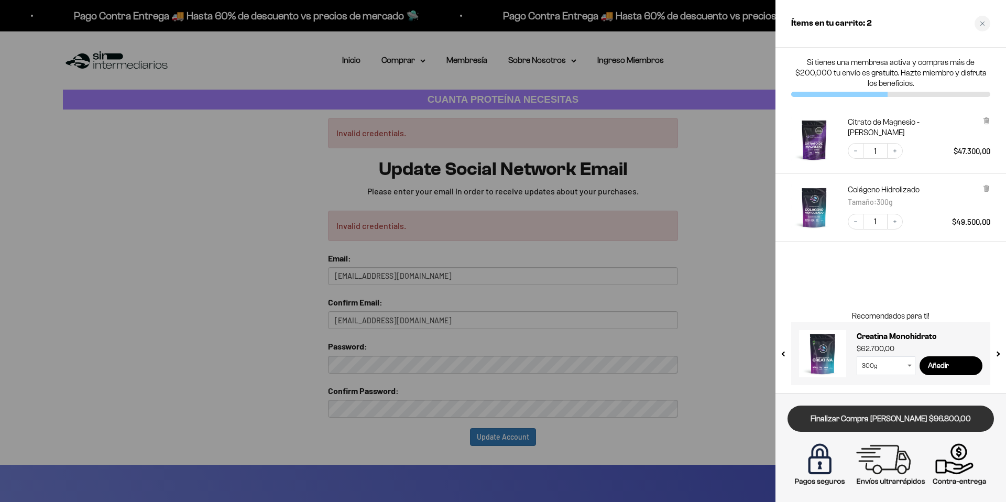
click at [892, 425] on link "Finalizar Compra [PERSON_NAME] $96.800,00" at bounding box center [890, 418] width 206 height 27
